Goal: Task Accomplishment & Management: Complete application form

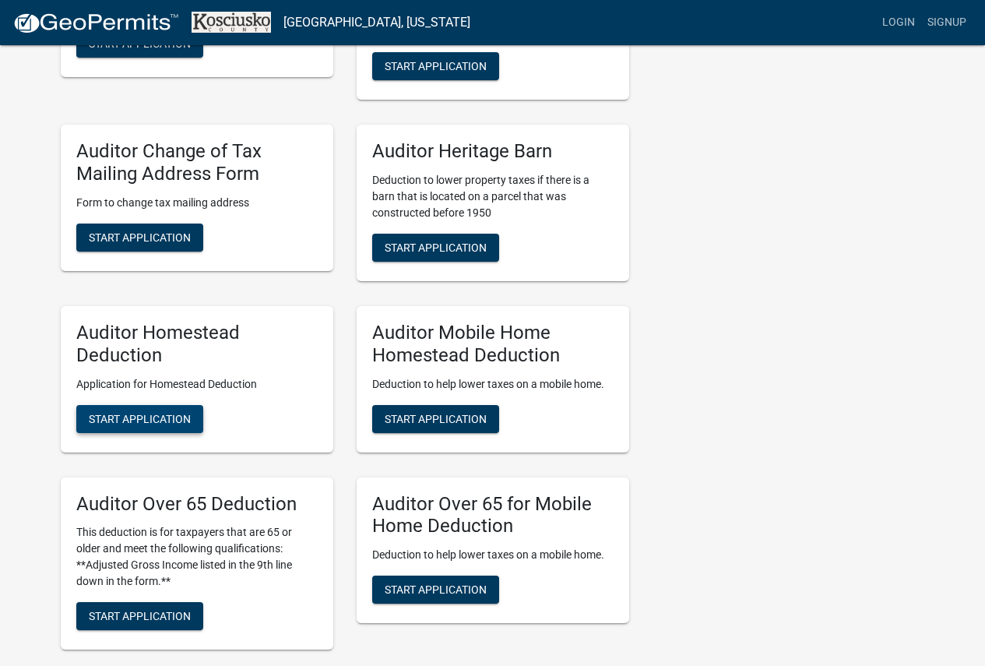
scroll to position [779, 0]
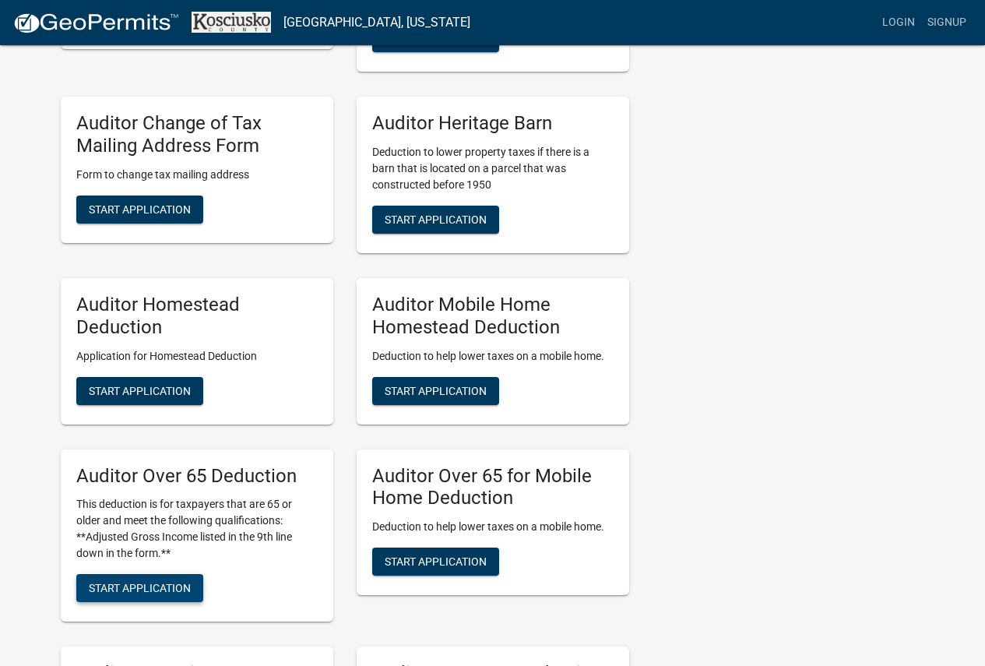
drag, startPoint x: 133, startPoint y: 567, endPoint x: 133, endPoint y: 581, distance: 14.0
click at [133, 581] on div "Auditor Over 65 Deduction This deduction is for taxpayers that are 65 or older …" at bounding box center [197, 535] width 272 height 173
click at [136, 591] on span "Start Application" at bounding box center [140, 588] width 102 height 12
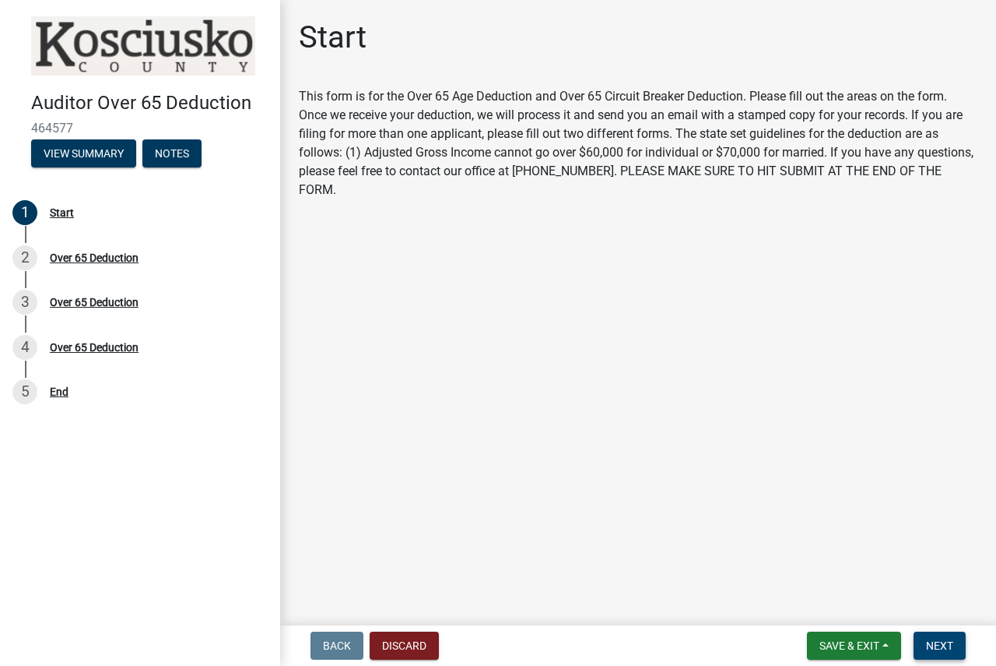
click at [941, 645] on span "Next" at bounding box center [939, 645] width 27 height 12
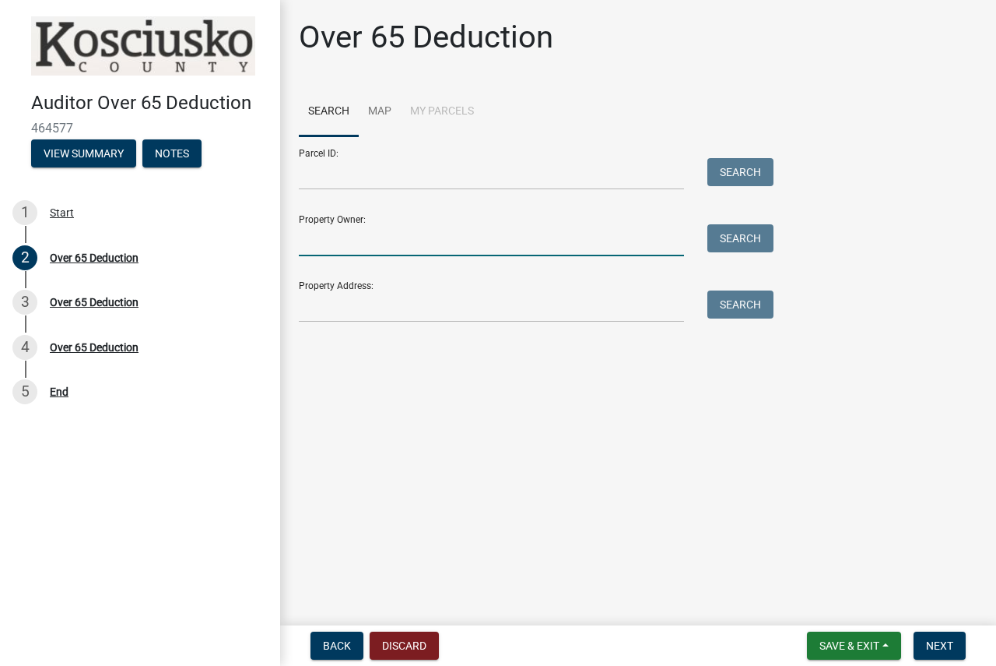
click at [561, 224] on input "Property Owner:" at bounding box center [491, 240] width 385 height 32
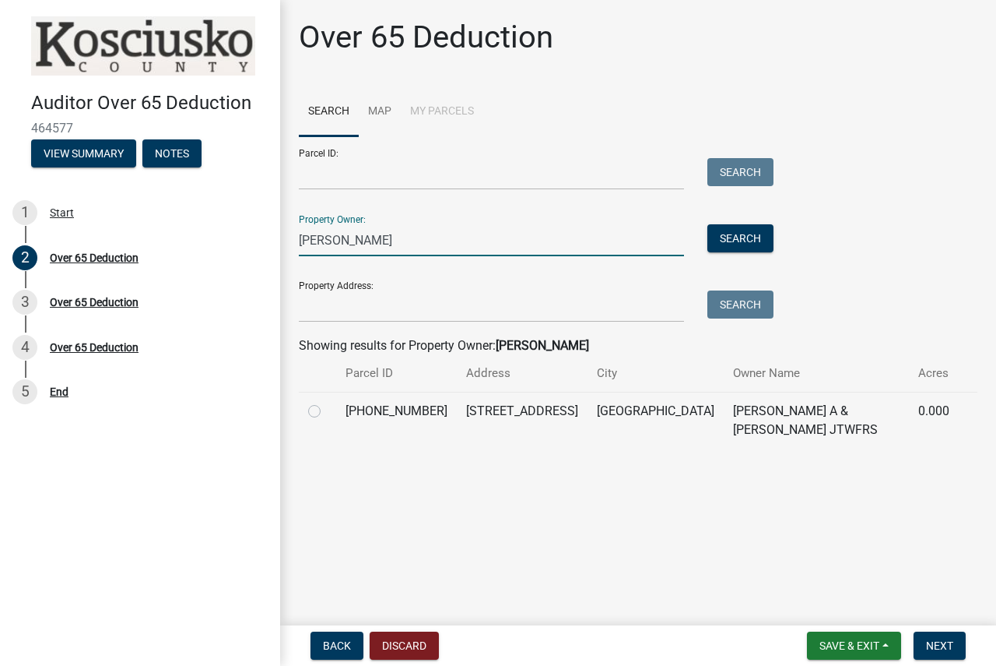
type input "[PERSON_NAME]"
click at [327, 402] on label at bounding box center [327, 402] width 0 height 0
click at [327, 412] on input "radio" at bounding box center [332, 407] width 10 height 10
radio input "true"
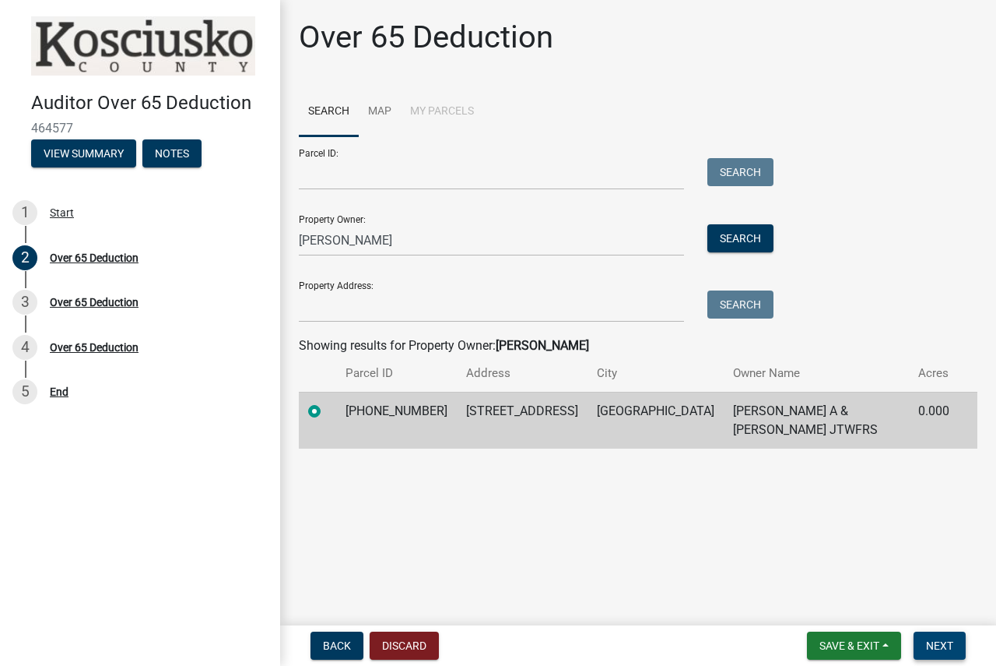
click at [925, 645] on button "Next" at bounding box center [940, 645] width 52 height 28
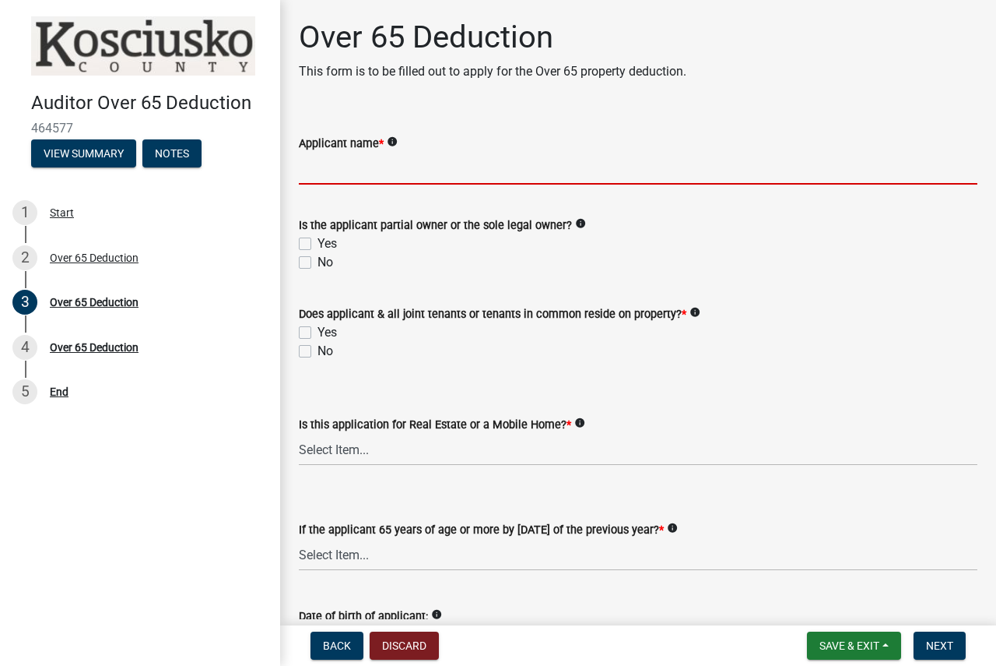
click at [368, 179] on input "Applicant name *" at bounding box center [638, 169] width 679 height 32
type input "[PERSON_NAME]"
click at [318, 244] on label "Yes" at bounding box center [327, 243] width 19 height 19
click at [318, 244] on input "Yes" at bounding box center [323, 239] width 10 height 10
checkbox input "true"
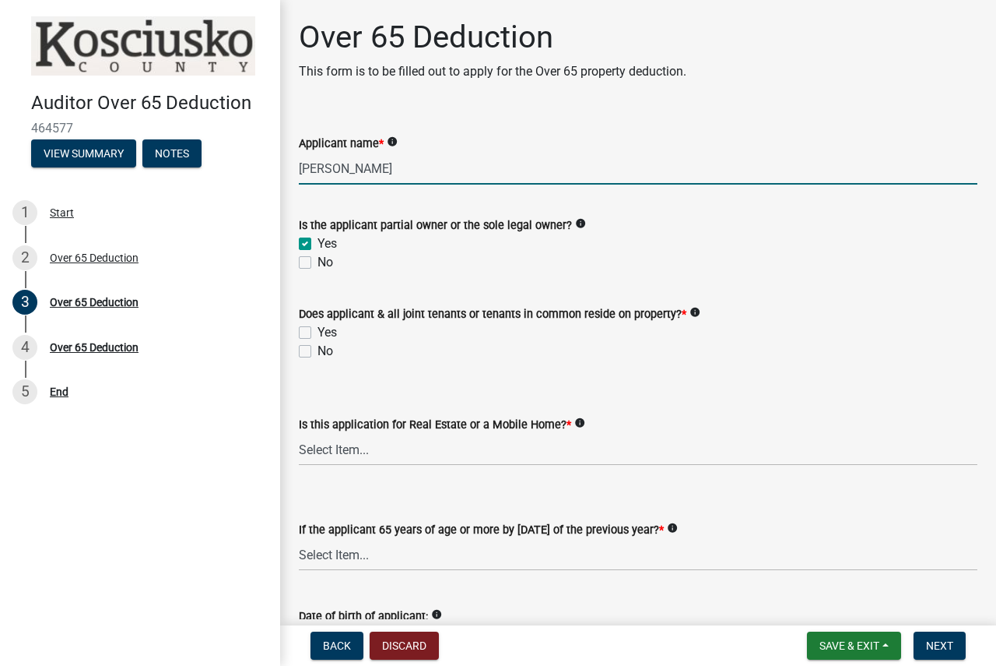
checkbox input "false"
click at [318, 336] on label "Yes" at bounding box center [327, 332] width 19 height 19
click at [318, 333] on input "Yes" at bounding box center [323, 328] width 10 height 10
checkbox input "true"
checkbox input "false"
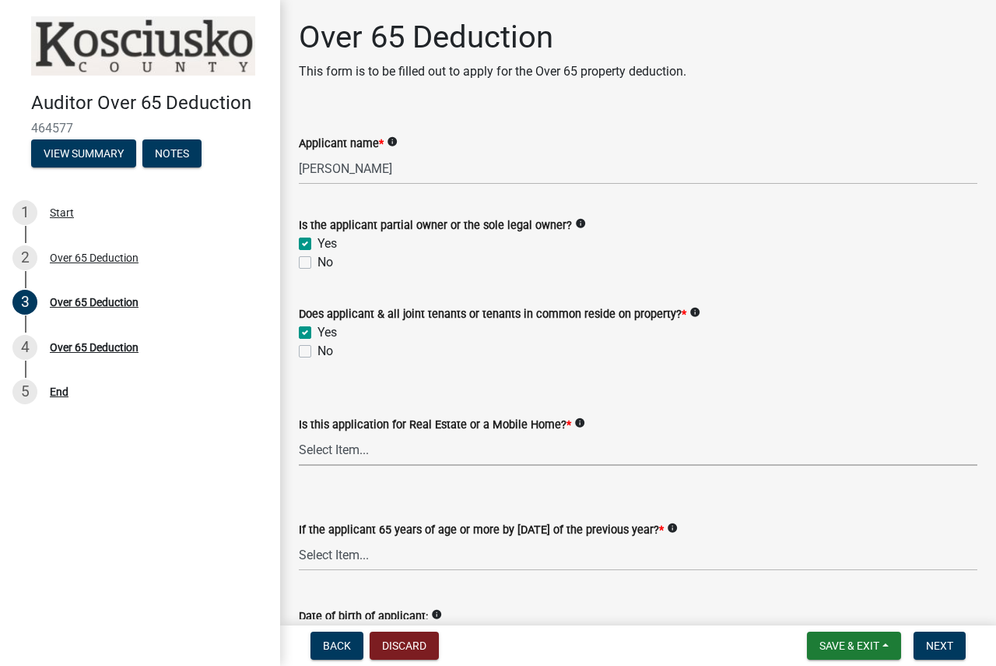
click at [357, 459] on select "Select Item... Real Property Mobile Home" at bounding box center [638, 450] width 679 height 32
click at [299, 434] on select "Select Item... Real Property Mobile Home" at bounding box center [638, 450] width 679 height 32
select select "9e0fe018-0807-4cb1-b9d0-1ea803b42424"
click at [371, 563] on select "Select Item... Yes No" at bounding box center [638, 555] width 679 height 32
click at [299, 539] on select "Select Item... Yes No" at bounding box center [638, 555] width 679 height 32
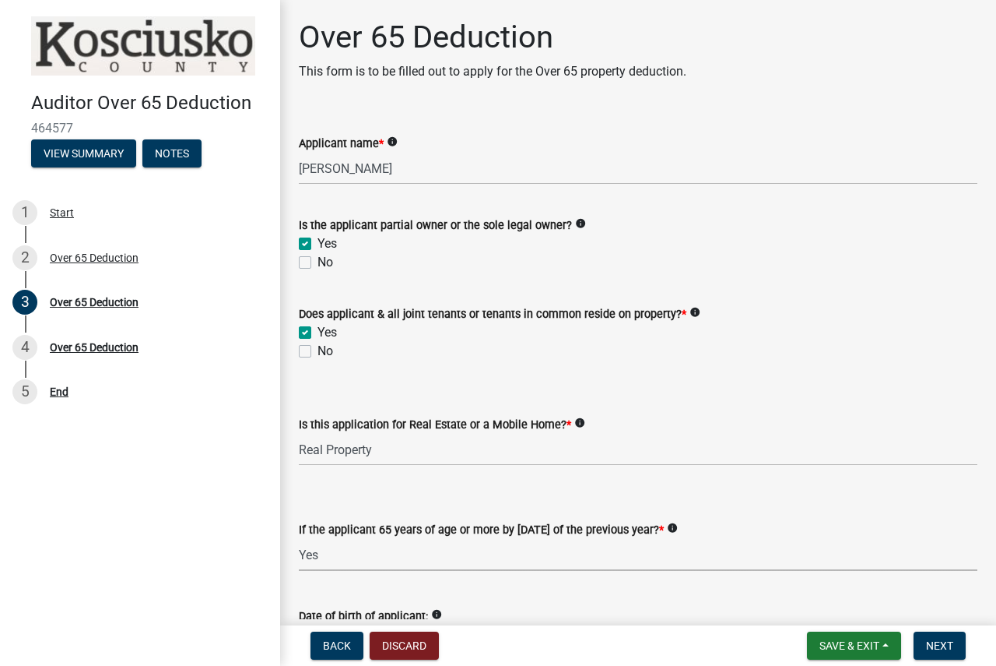
select select "61dd1732-a076-4c03-aff6-a332f5b70cd1"
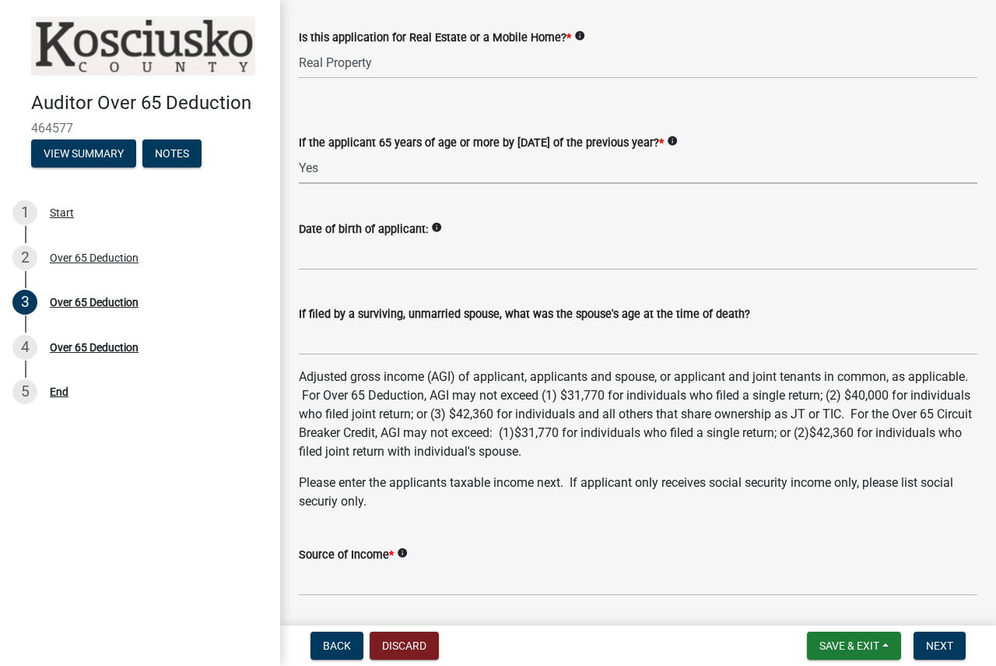
scroll to position [389, 0]
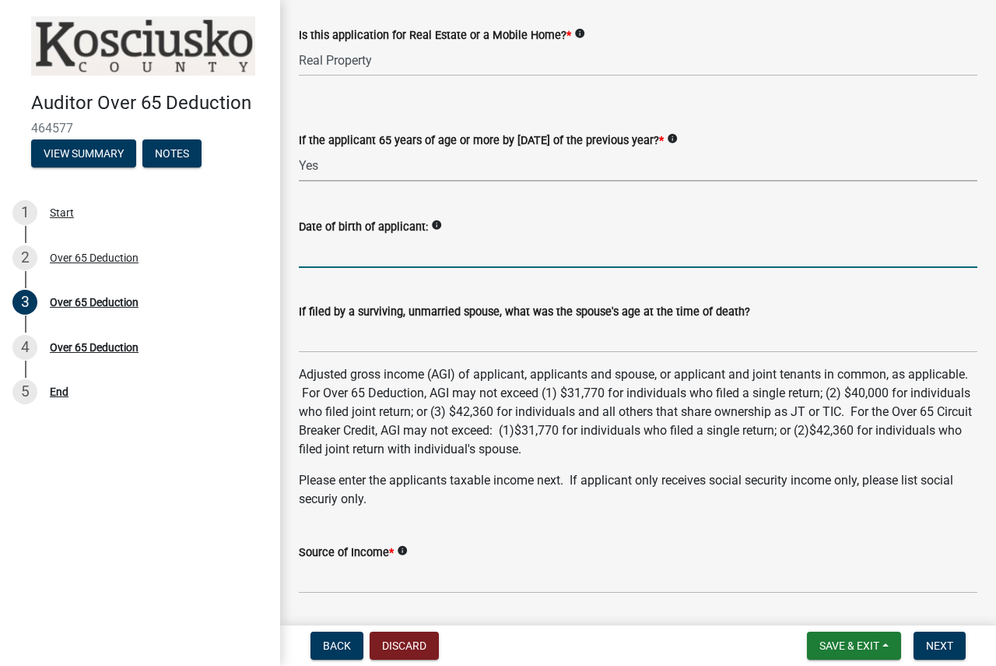
click at [358, 251] on input "Date of birth of applicant:" at bounding box center [638, 252] width 679 height 32
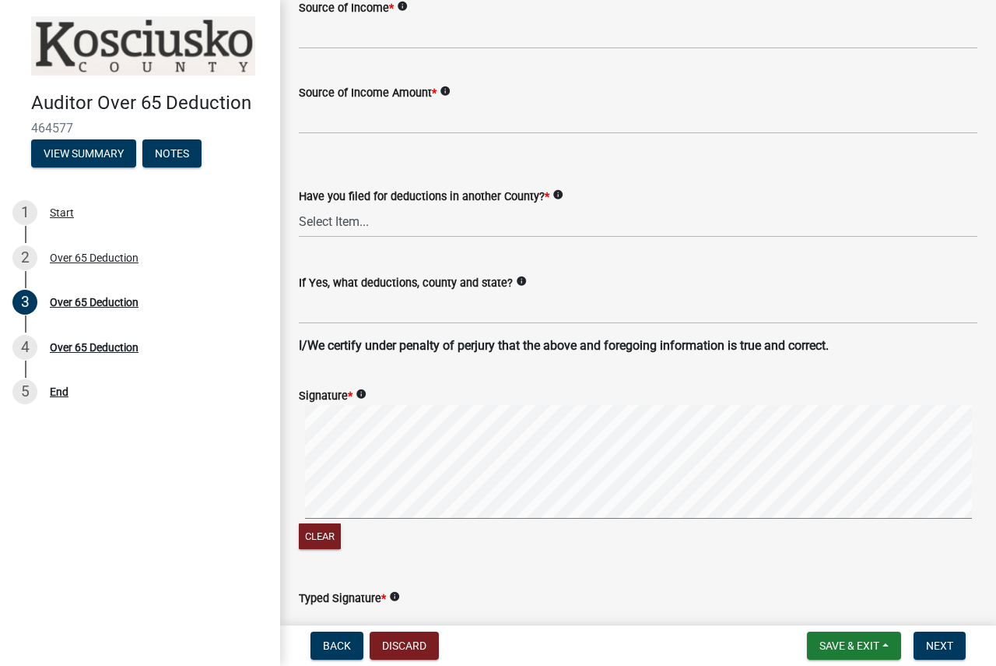
scroll to position [934, 0]
type input "[PERSON_NAME] - [DATE]"
click at [360, 25] on input "Source of Income *" at bounding box center [638, 32] width 679 height 32
type input "Doesn't File"
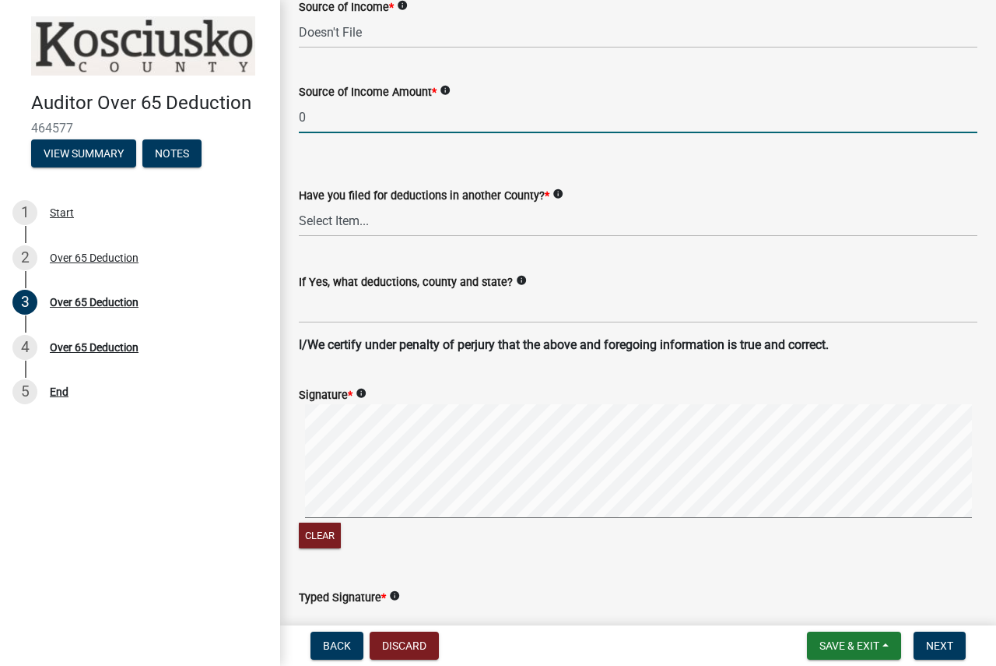
type input "0"
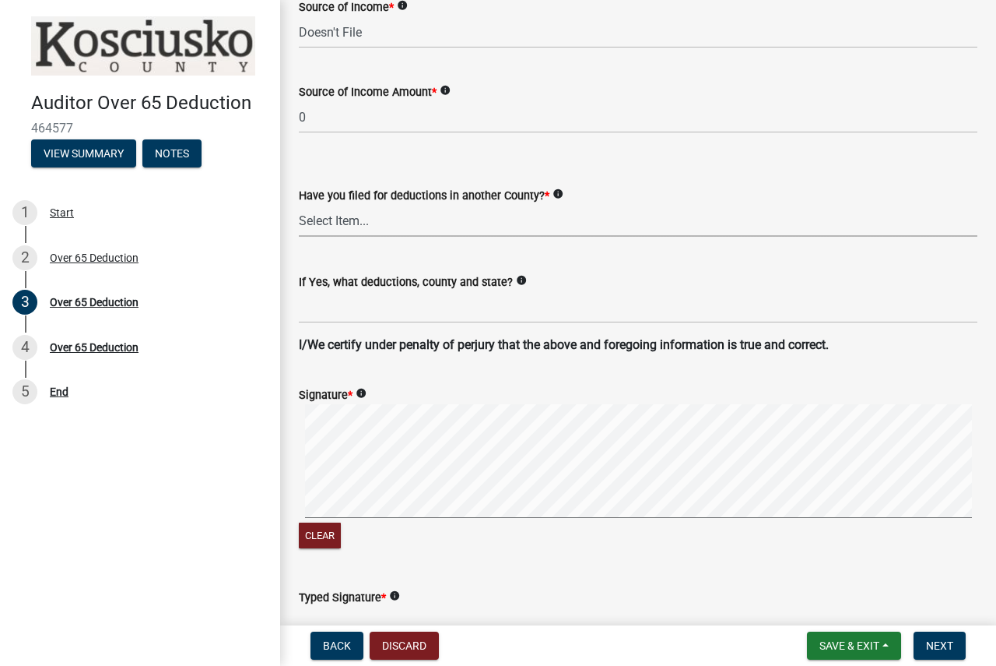
click at [373, 218] on select "Select Item... Yes No" at bounding box center [638, 221] width 679 height 32
click at [299, 205] on select "Select Item... Yes No" at bounding box center [638, 221] width 679 height 32
select select "c3747c1b-6a10-4157-a122-bd71e37b161f"
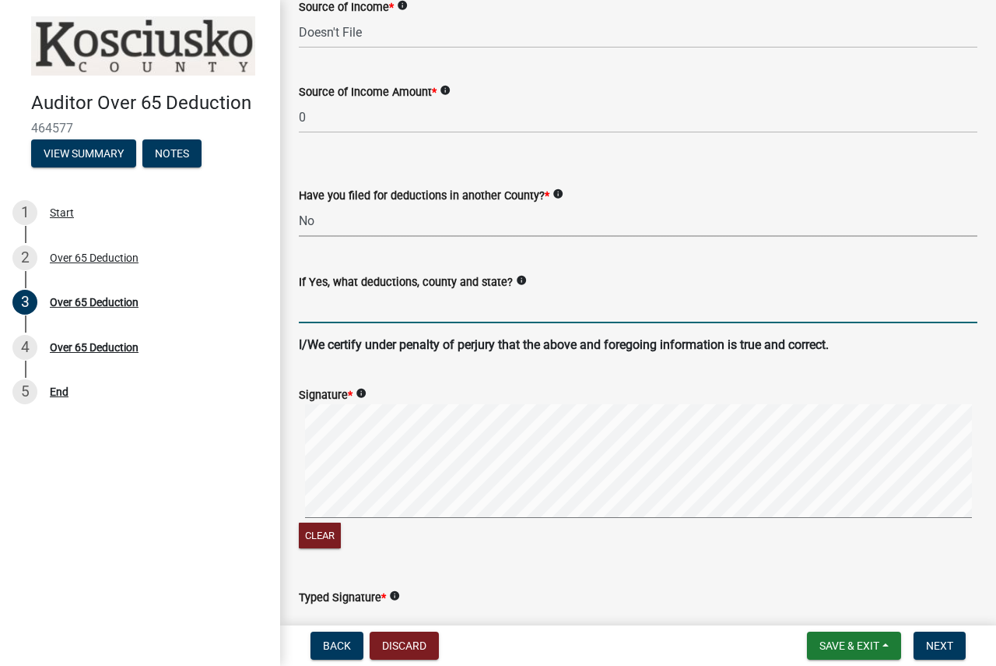
click at [352, 316] on input "If Yes, what deductions, county and state?" at bounding box center [638, 307] width 679 height 32
click at [306, 530] on div "Clear" at bounding box center [638, 478] width 679 height 148
click at [344, 534] on div "Clear" at bounding box center [638, 478] width 679 height 148
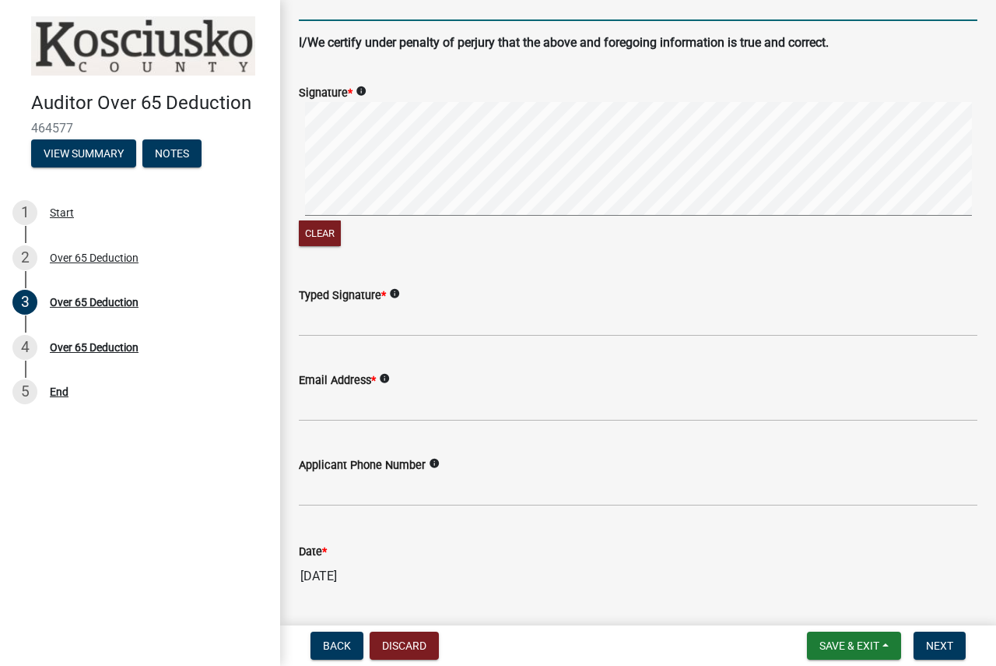
scroll to position [1246, 0]
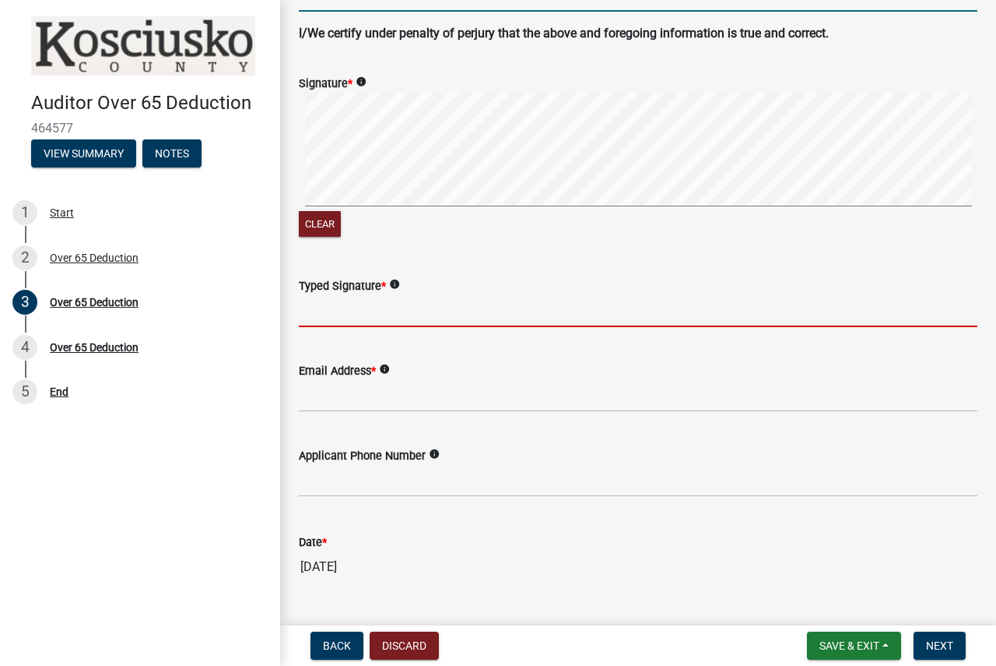
click at [348, 316] on input "Typed Signature *" at bounding box center [638, 311] width 679 height 32
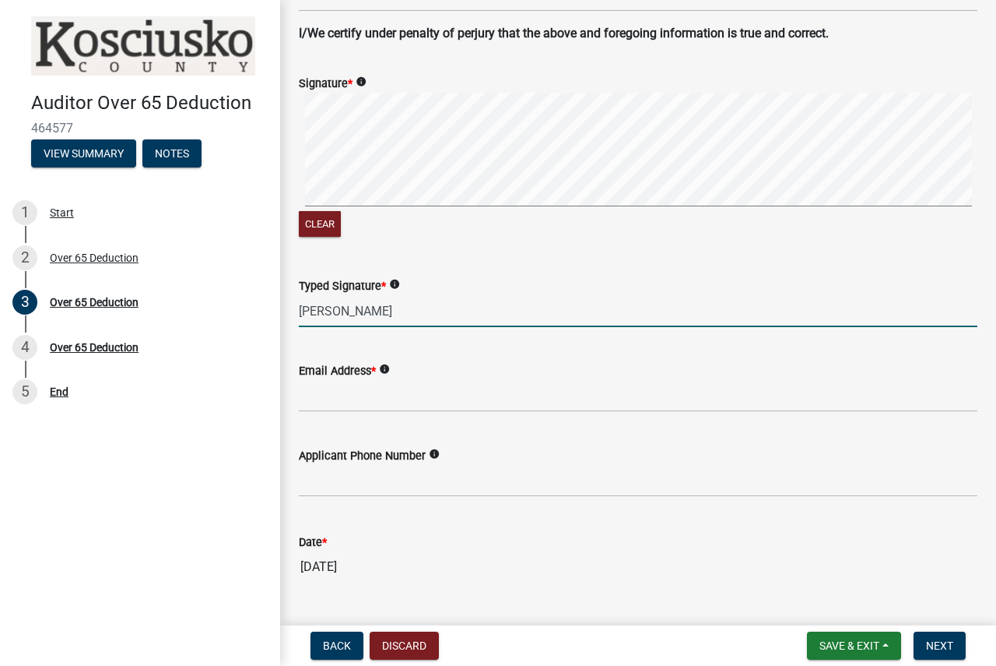
type input "[PERSON_NAME]"
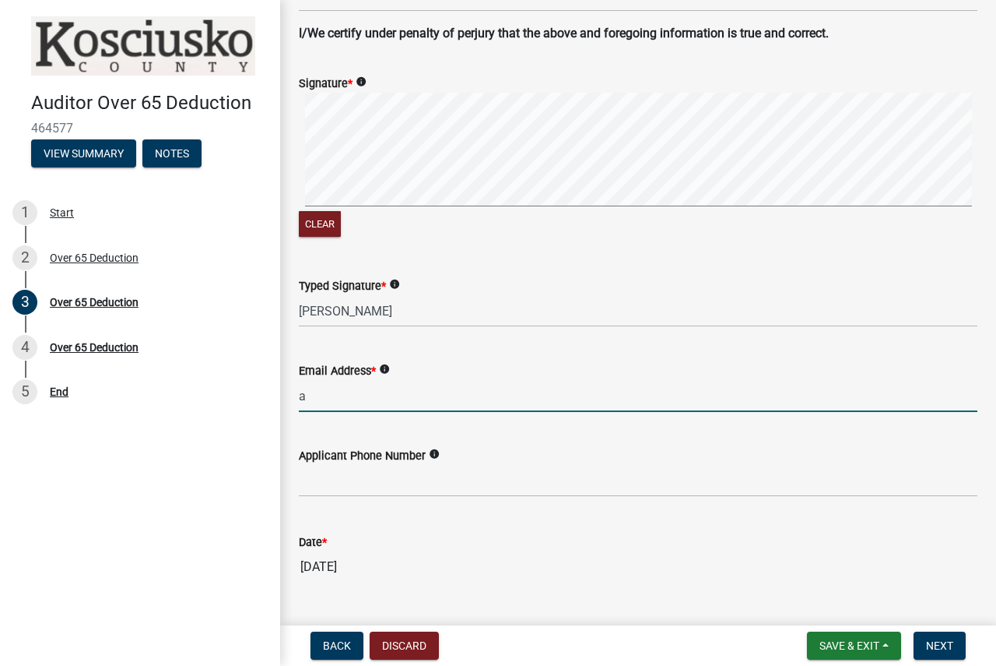
type input "[EMAIL_ADDRESS][DOMAIN_NAME]"
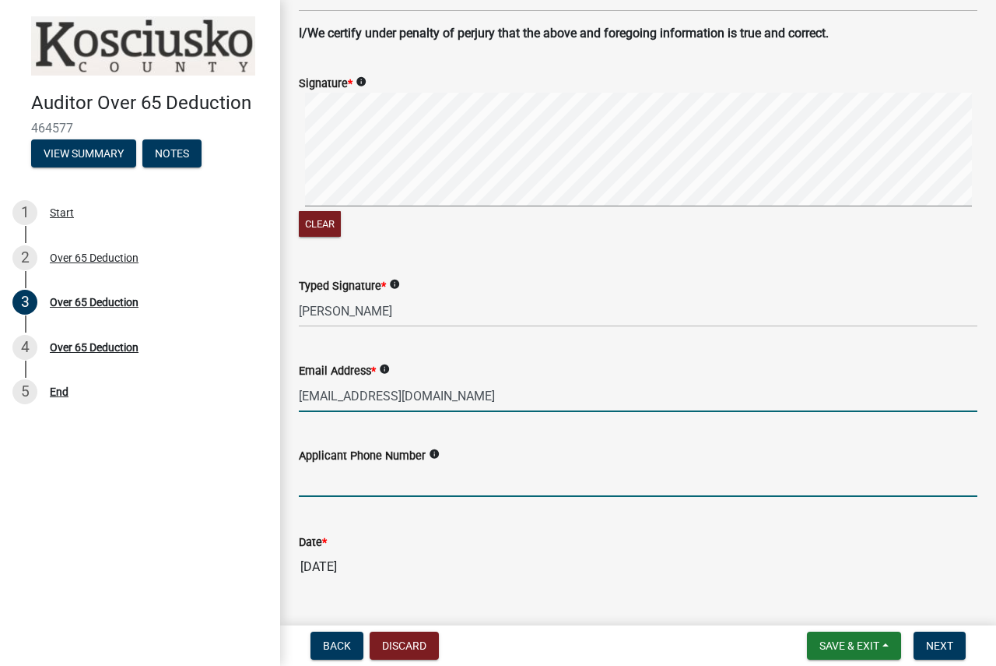
click at [398, 483] on input "text" at bounding box center [638, 481] width 679 height 32
type input "2"
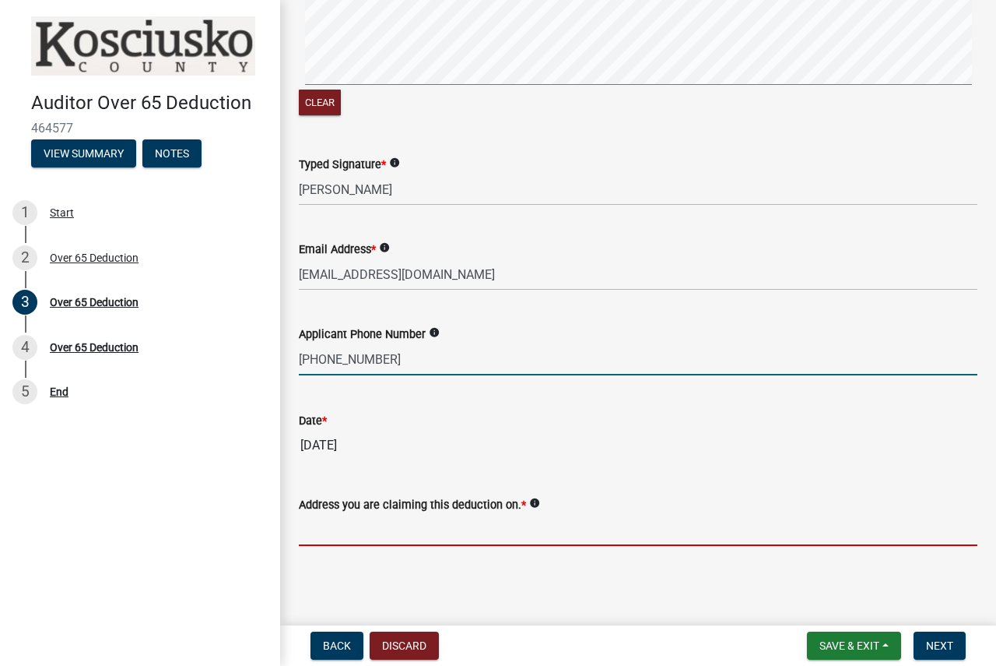
type input "5744530640"
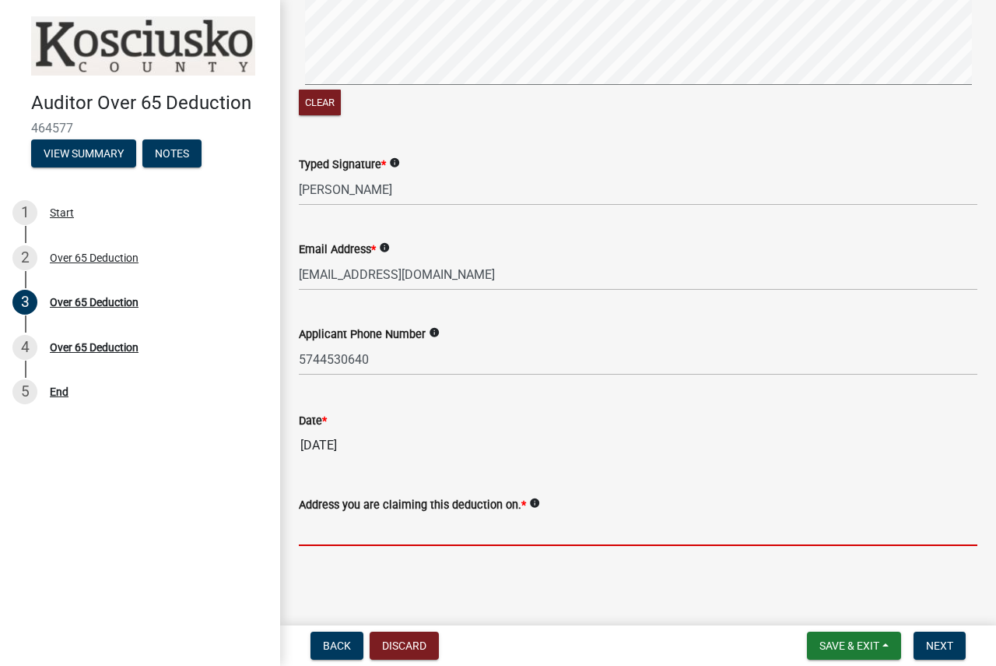
click at [425, 536] on input "Address you are claiming this deduction on. *" at bounding box center [638, 530] width 679 height 32
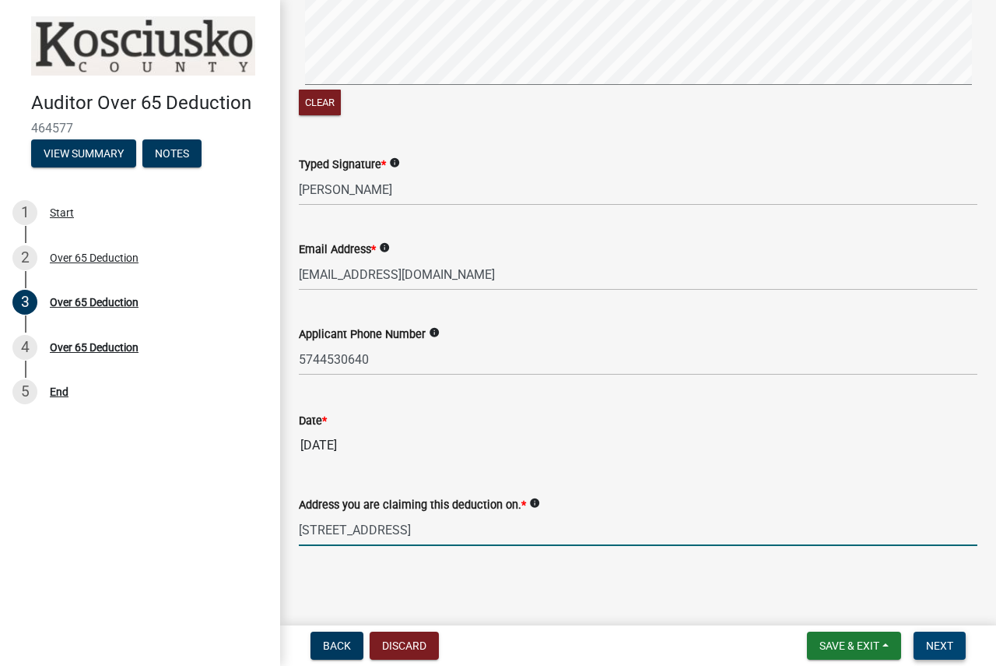
type input "[STREET_ADDRESS]"
click at [955, 638] on button "Next" at bounding box center [940, 645] width 52 height 28
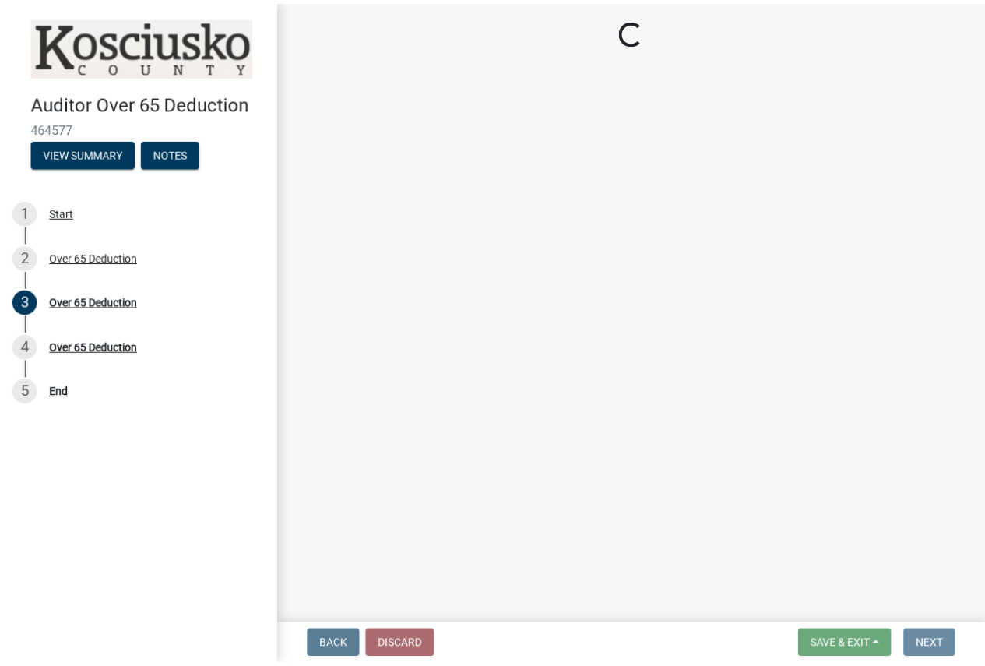
scroll to position [0, 0]
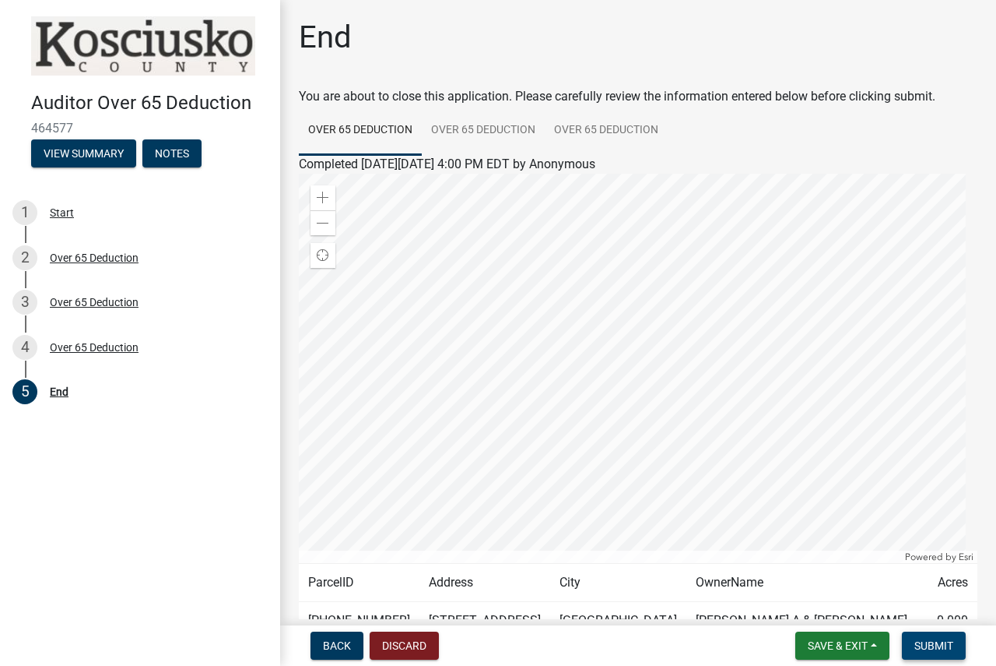
click at [920, 637] on button "Submit" at bounding box center [934, 645] width 64 height 28
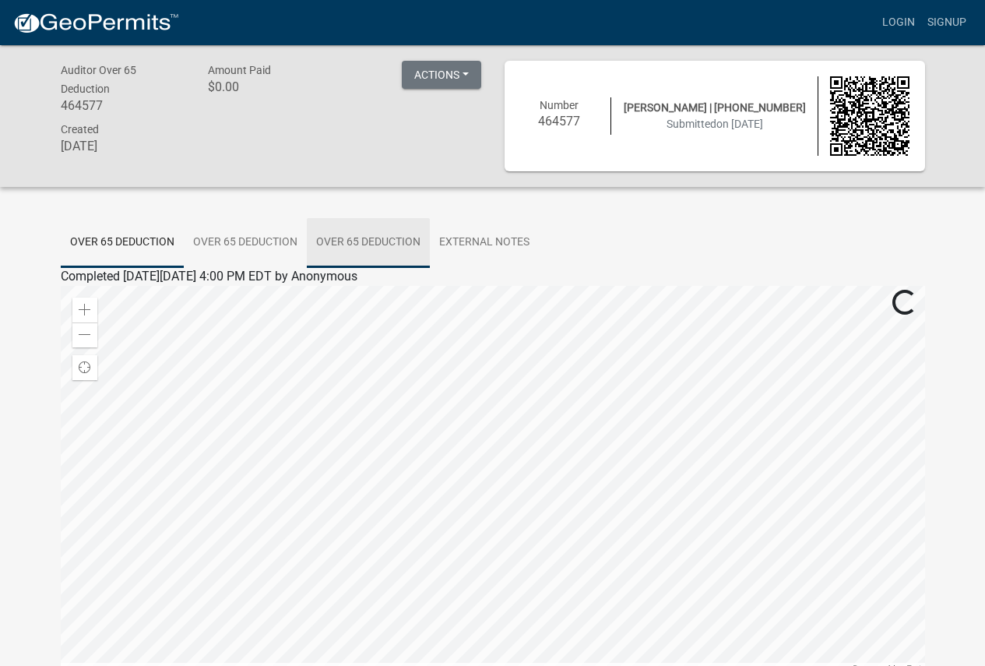
click at [387, 236] on link "Over 65 Deduction" at bounding box center [368, 243] width 123 height 50
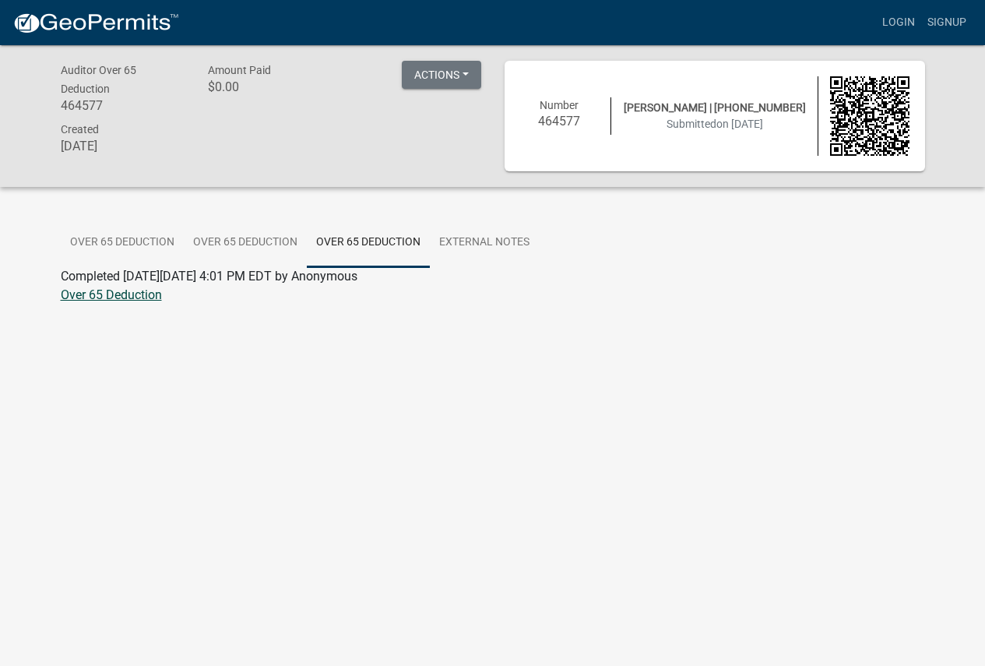
click at [100, 295] on link "Over 65 Deduction" at bounding box center [111, 294] width 101 height 15
